Goal: Check status: Check status

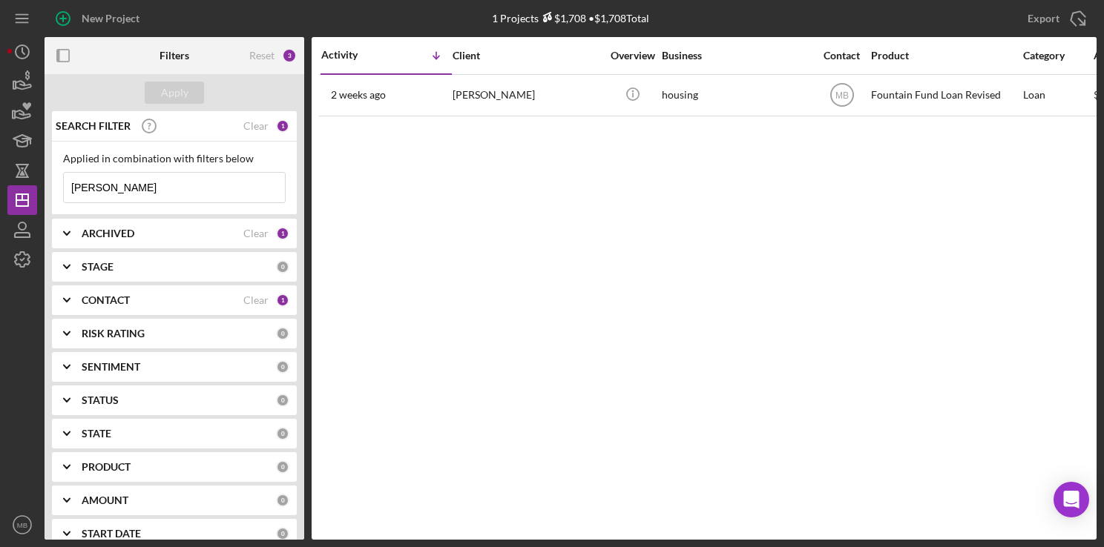
click at [242, 186] on input "mckoy" at bounding box center [174, 188] width 221 height 30
type input "m"
type input "[PERSON_NAME]"
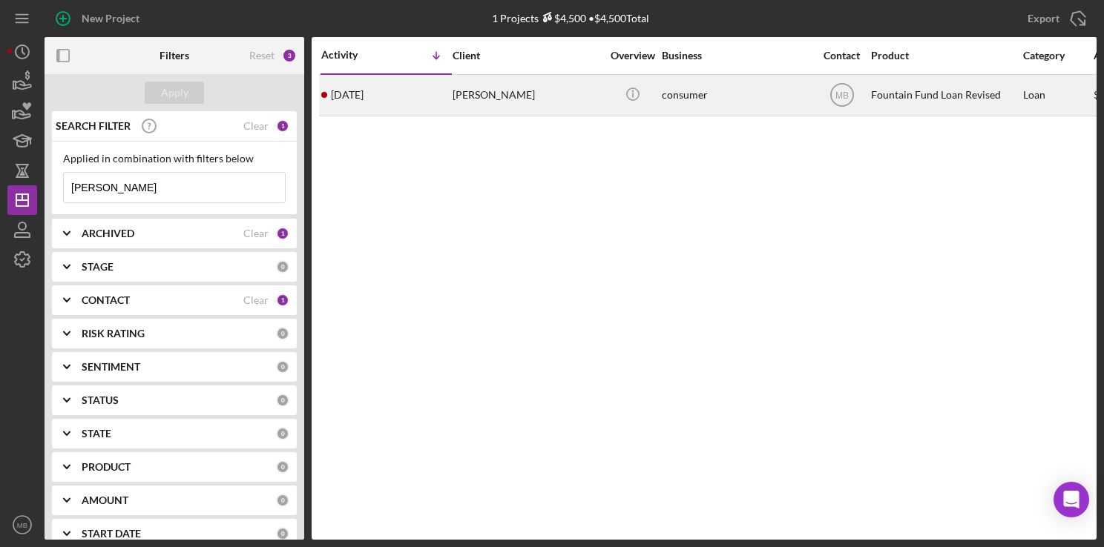
click at [498, 102] on div "[PERSON_NAME]" at bounding box center [526, 95] width 148 height 39
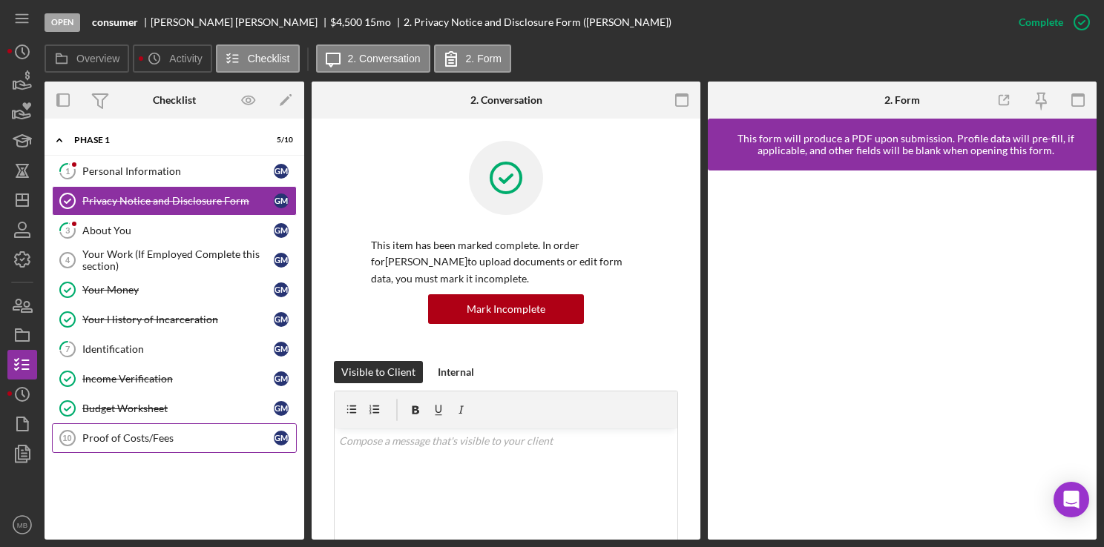
click at [142, 439] on div "Proof of Costs/Fees" at bounding box center [177, 438] width 191 height 12
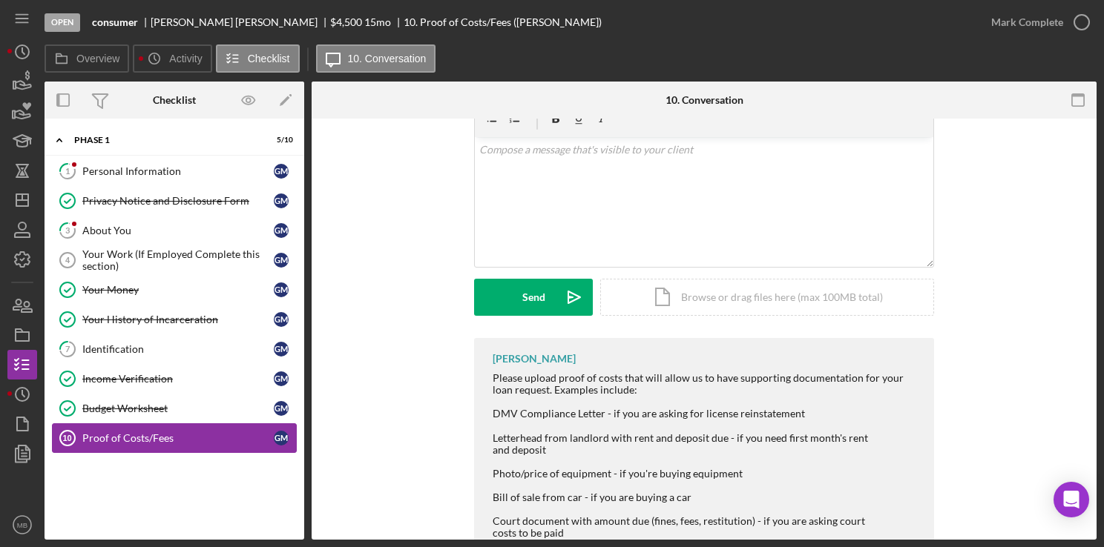
scroll to position [65, 0]
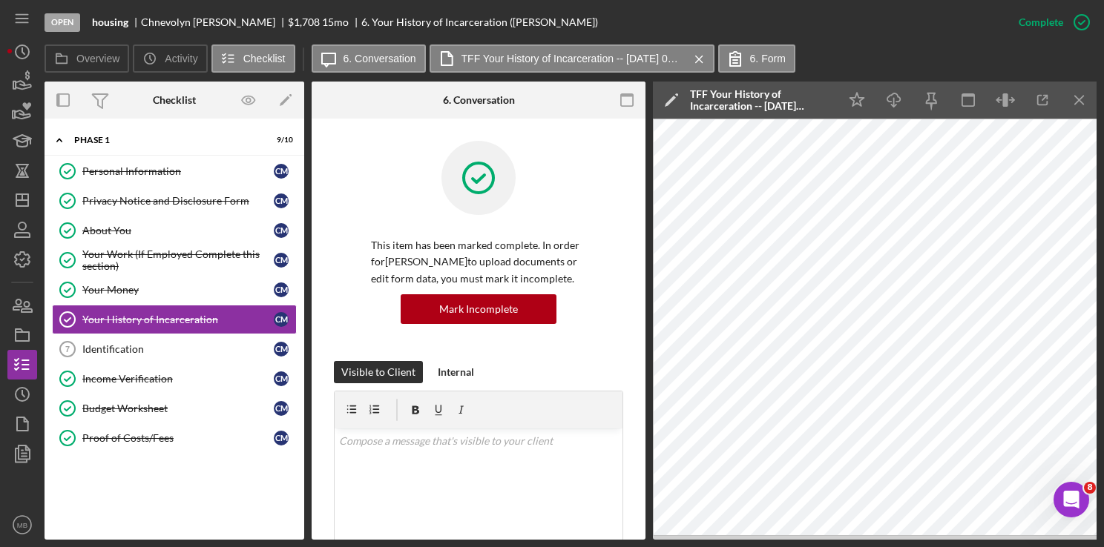
scroll to position [379, 0]
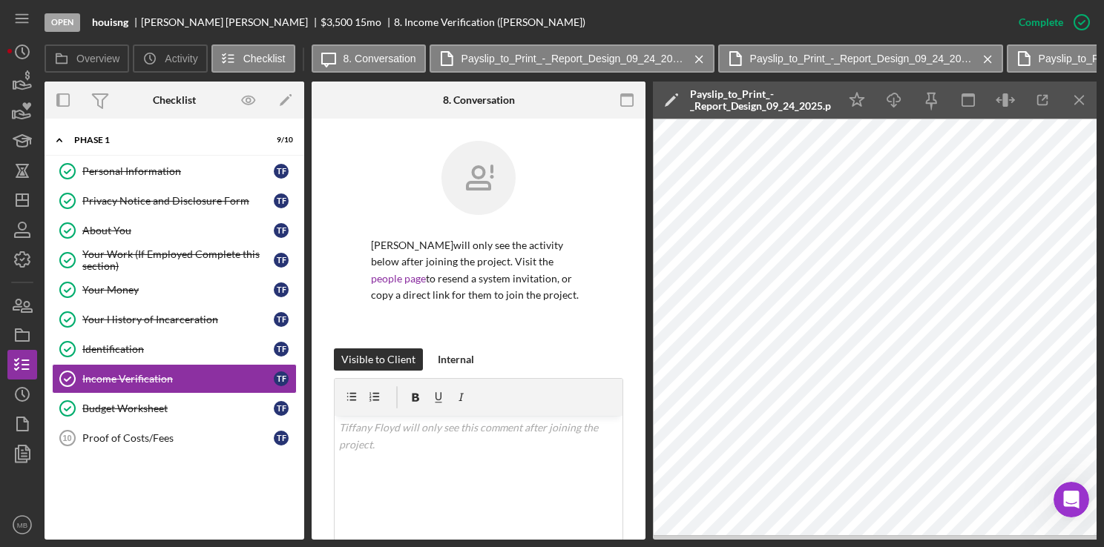
scroll to position [636, 0]
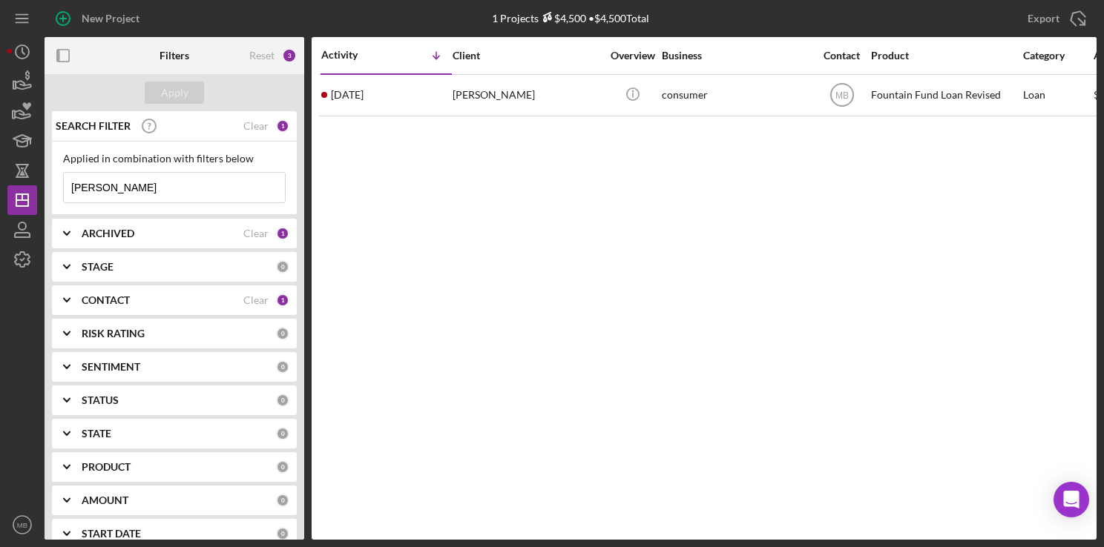
click at [231, 191] on input "[PERSON_NAME]" at bounding box center [174, 188] width 221 height 30
type input "M"
type input "[PERSON_NAME]"
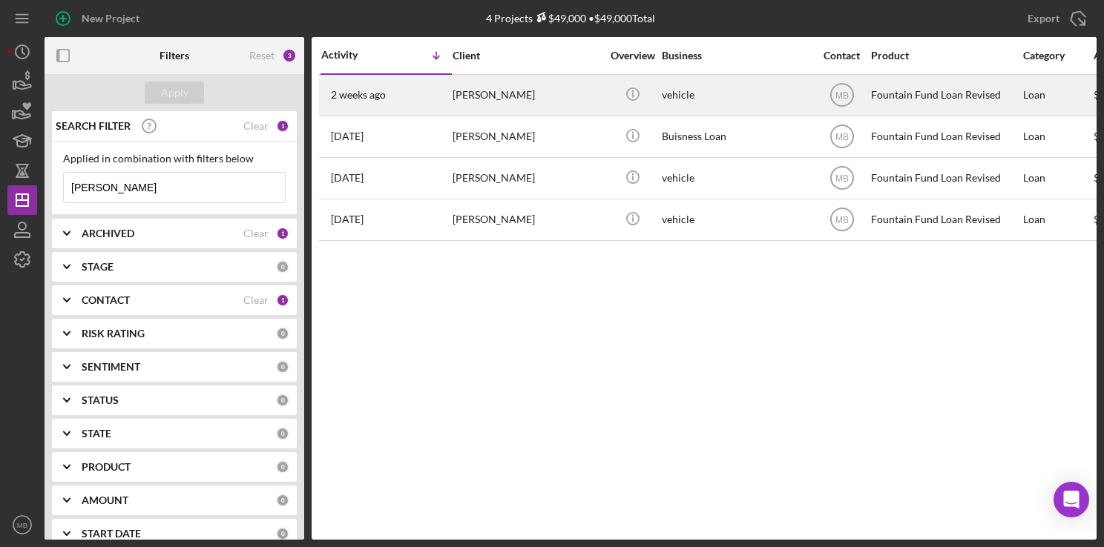
click at [544, 104] on div "[PERSON_NAME]" at bounding box center [526, 95] width 148 height 39
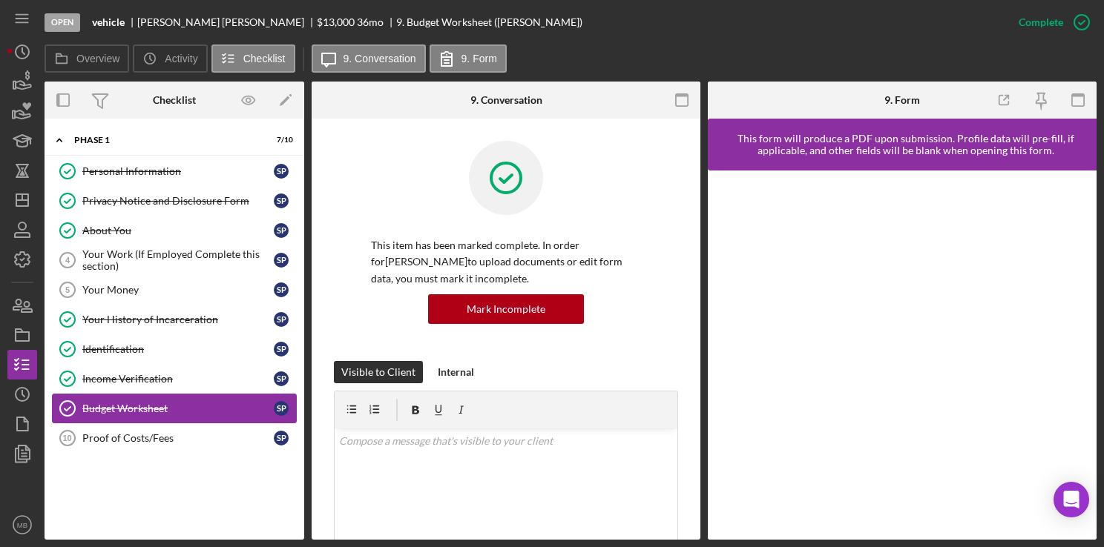
click at [92, 409] on div "Budget Worksheet" at bounding box center [177, 409] width 191 height 12
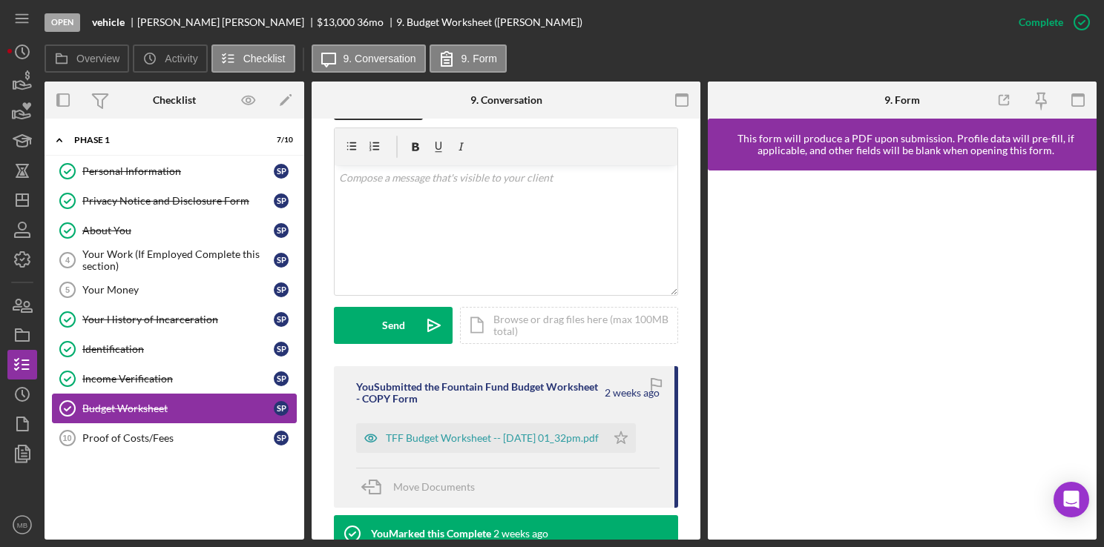
scroll to position [266, 0]
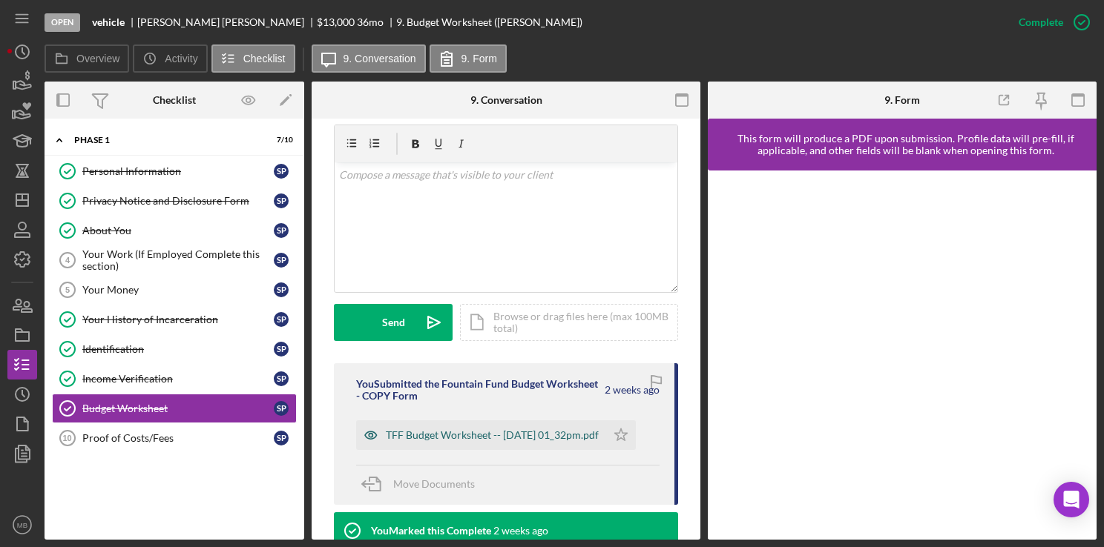
click at [508, 441] on div "TFF Budget Worksheet -- [DATE] 01_32pm.pdf" at bounding box center [492, 435] width 213 height 12
